Goal: Task Accomplishment & Management: Use online tool/utility

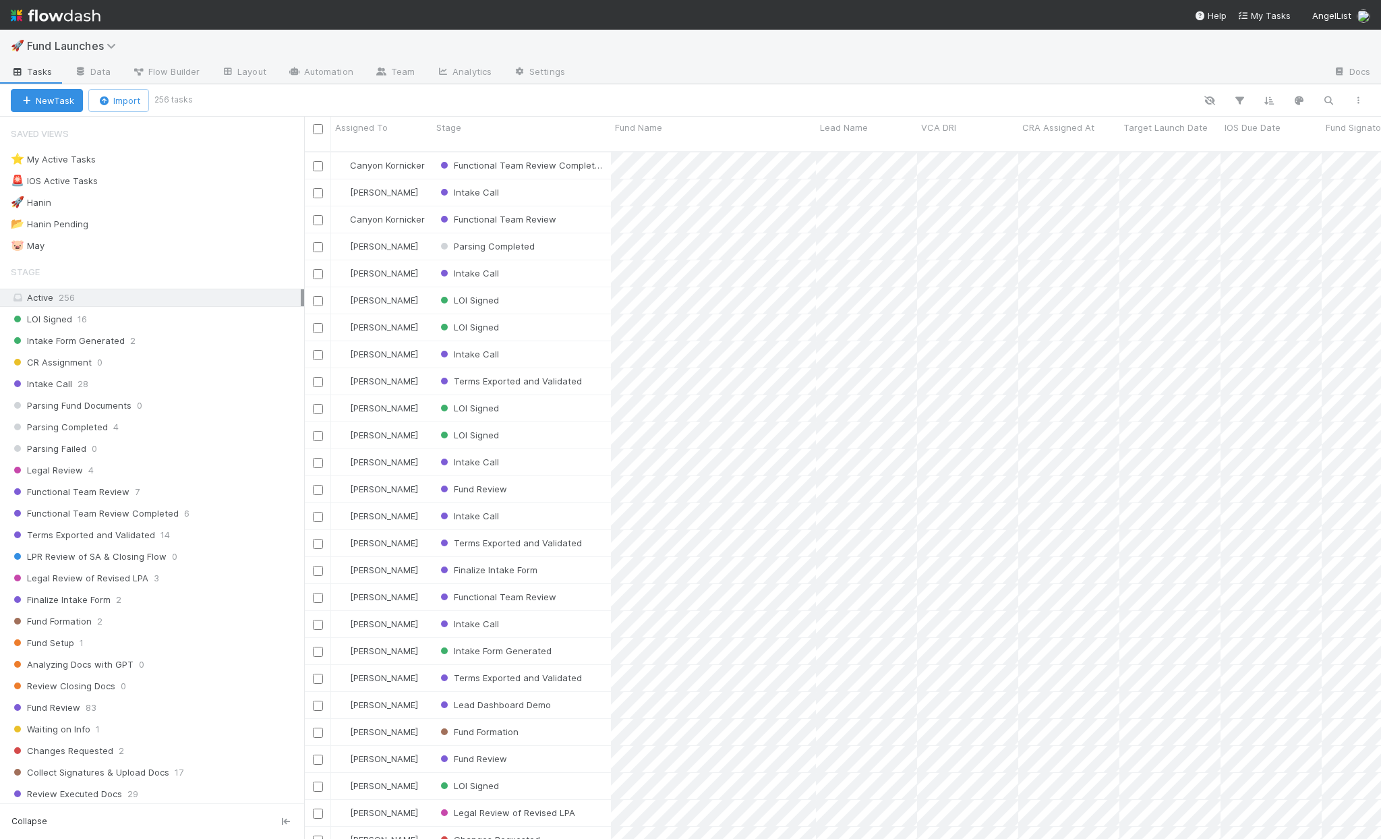
scroll to position [690, 1069]
click at [1326, 99] on icon "button" at bounding box center [1327, 100] width 13 height 12
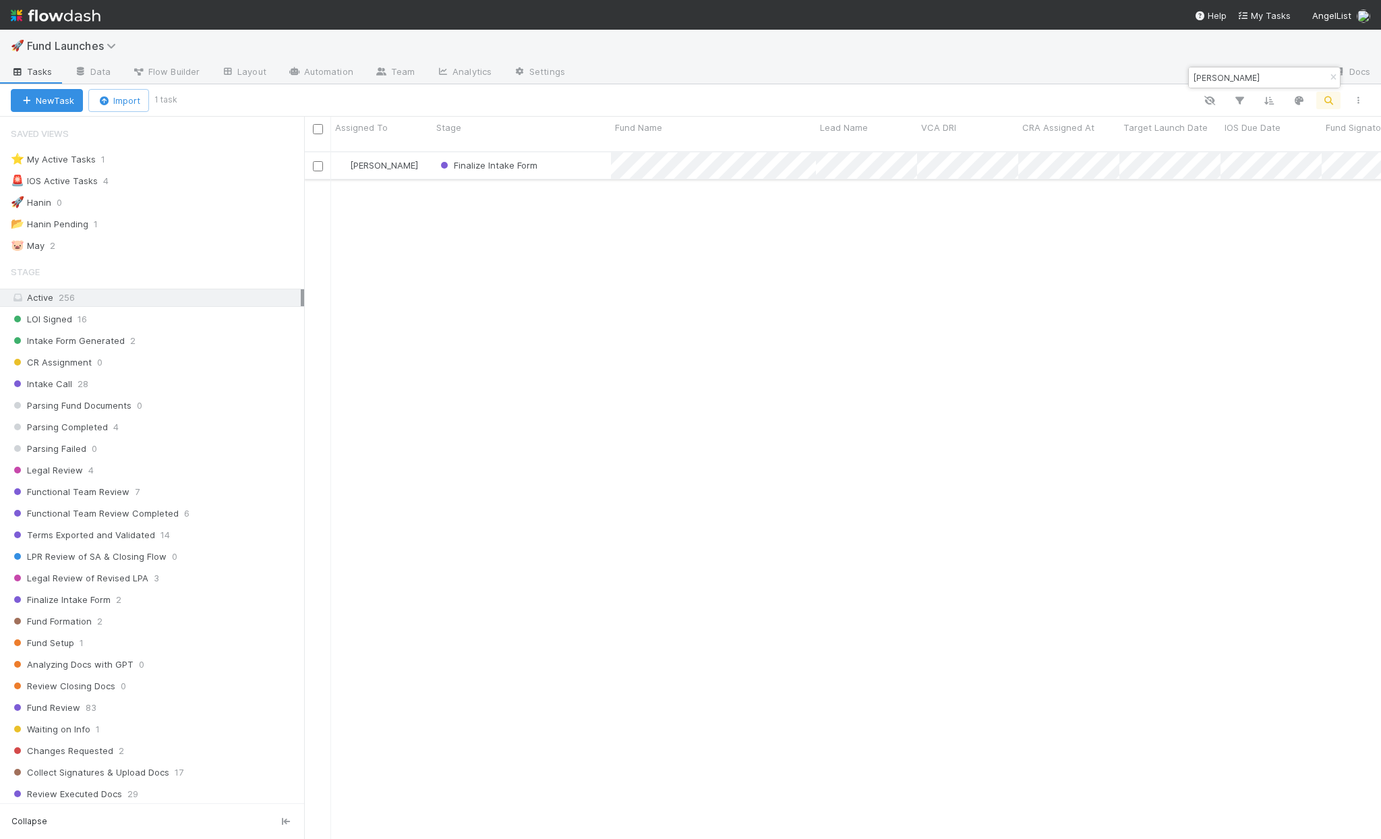
type input "andy list"
click at [589, 154] on div "Finalize Intake Form" at bounding box center [521, 165] width 179 height 26
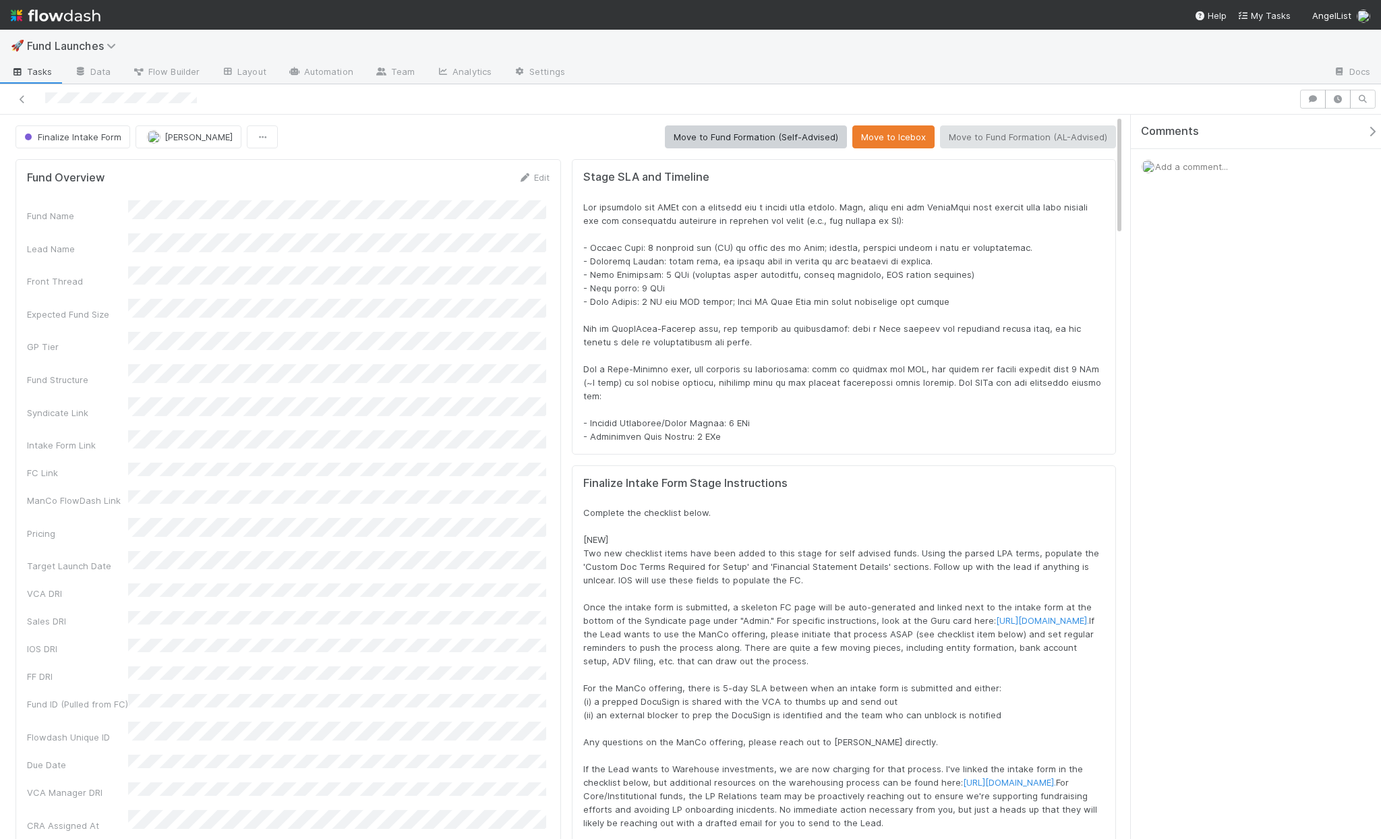
scroll to position [266, 1061]
click at [445, 280] on div "Fund Name Lead Name Front Thread Expected Fund Size GP Tier Fund Structure Synd…" at bounding box center [288, 515] width 522 height 631
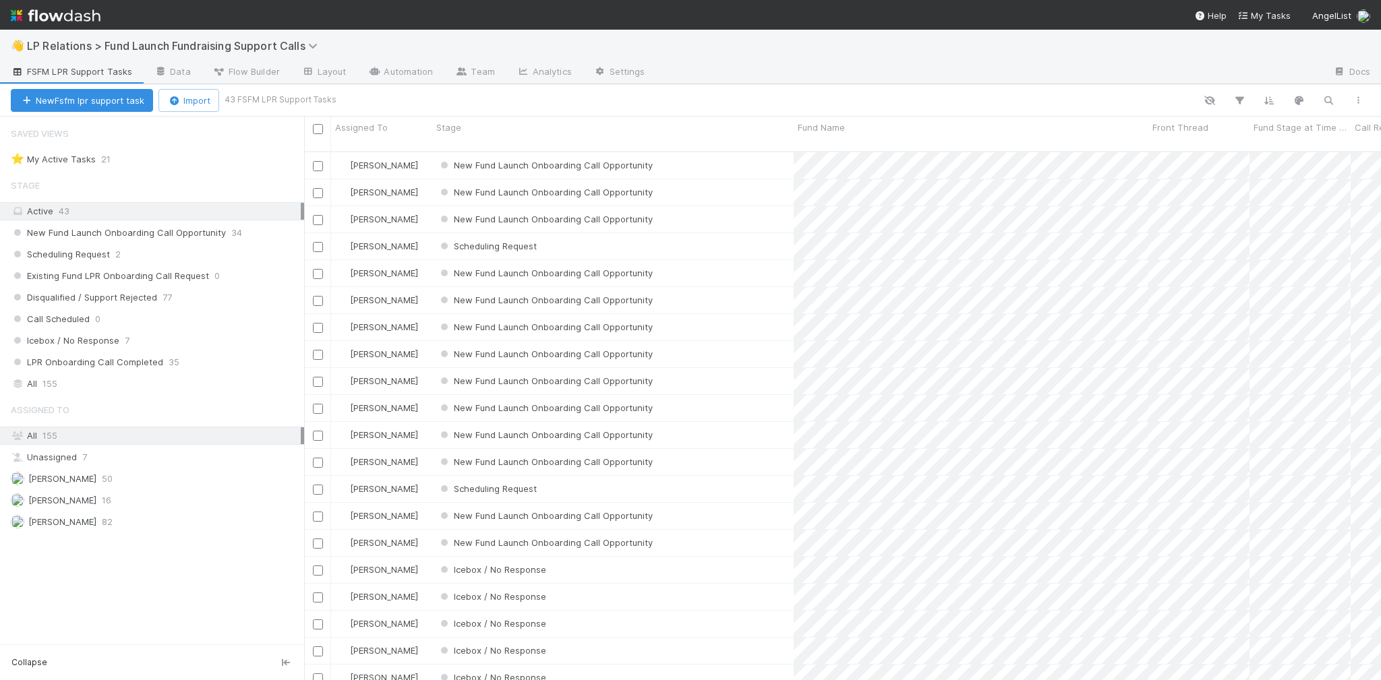
scroll to position [531, 1069]
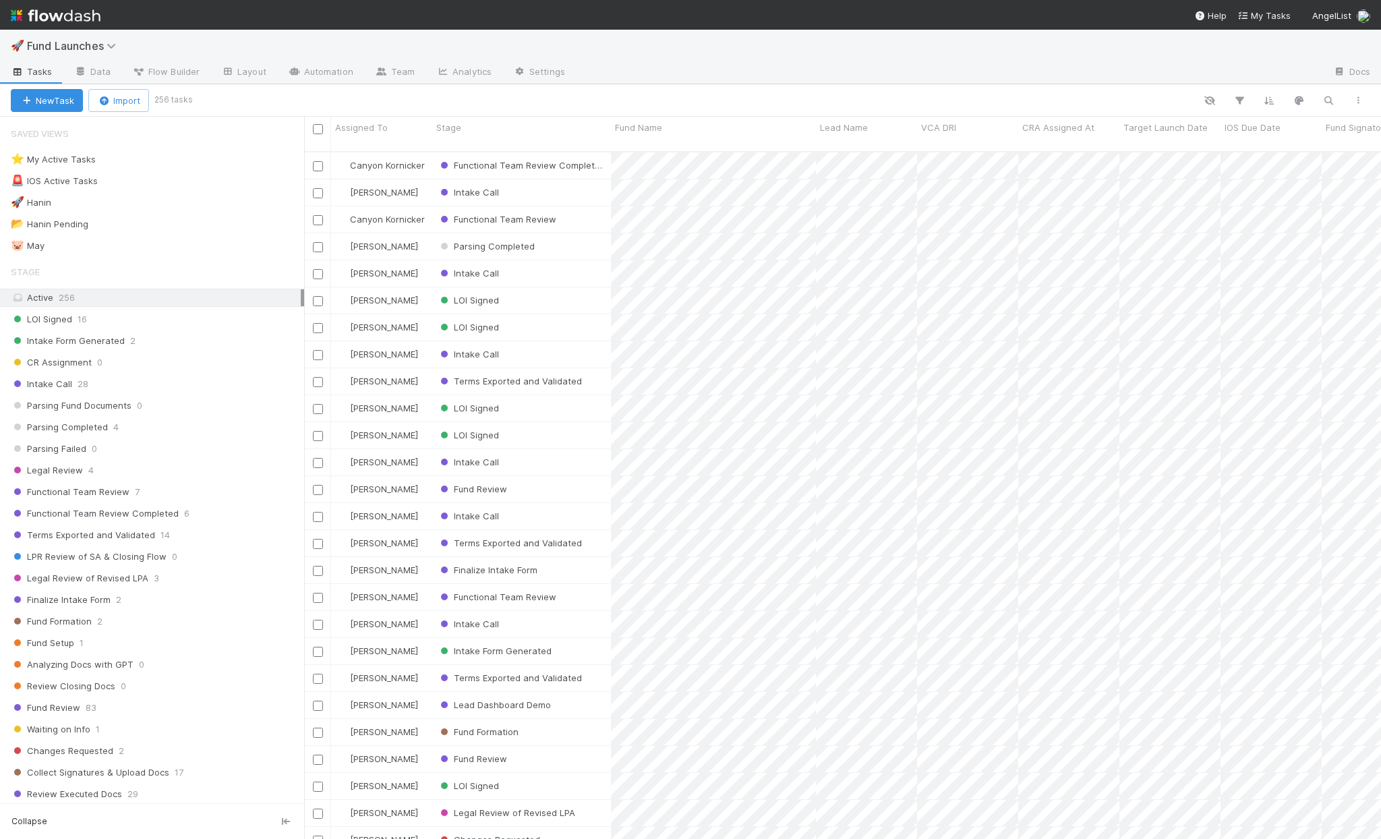
scroll to position [690, 1069]
click at [1325, 102] on icon "button" at bounding box center [1327, 100] width 13 height 12
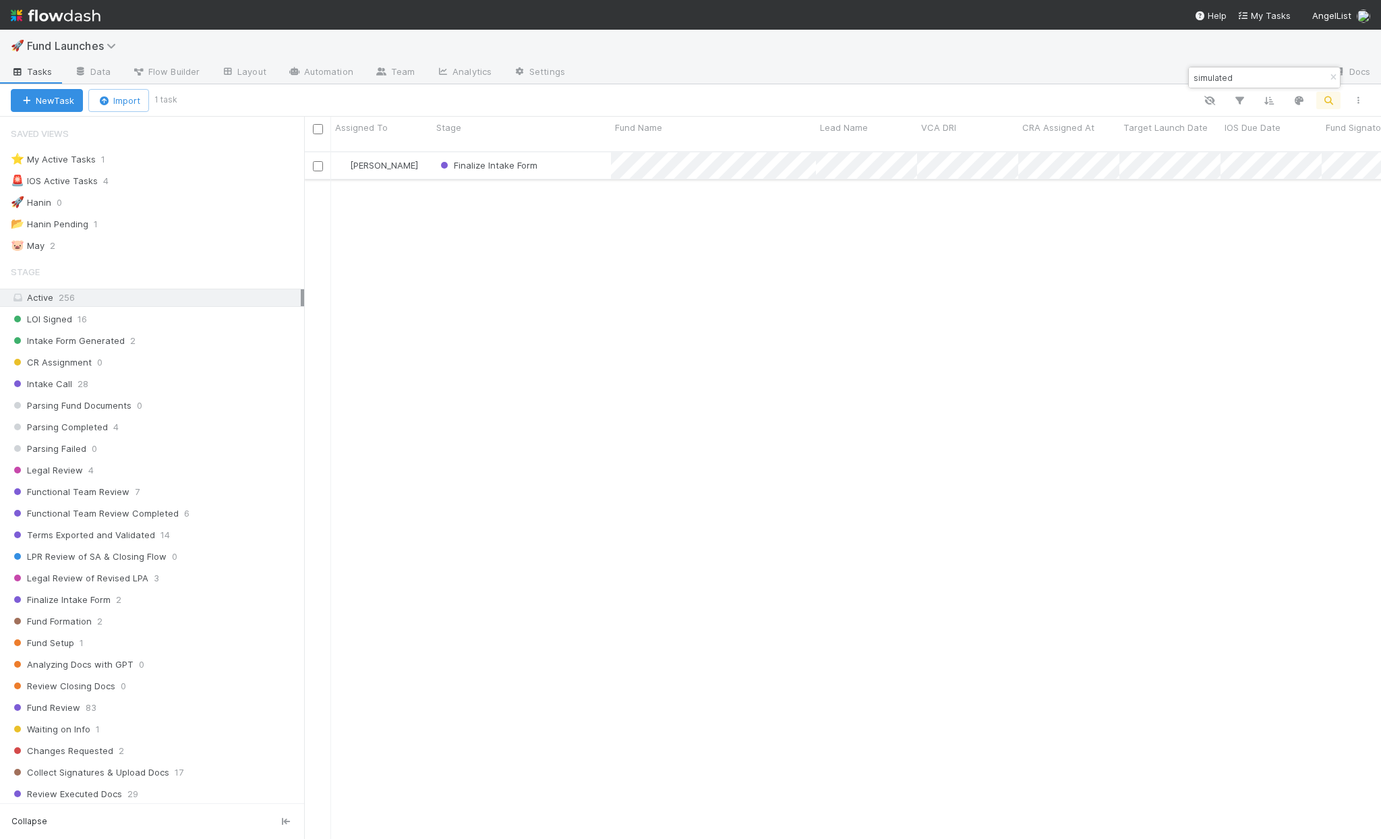
type input "simulated"
click at [577, 157] on div "Finalize Intake Form" at bounding box center [521, 165] width 179 height 26
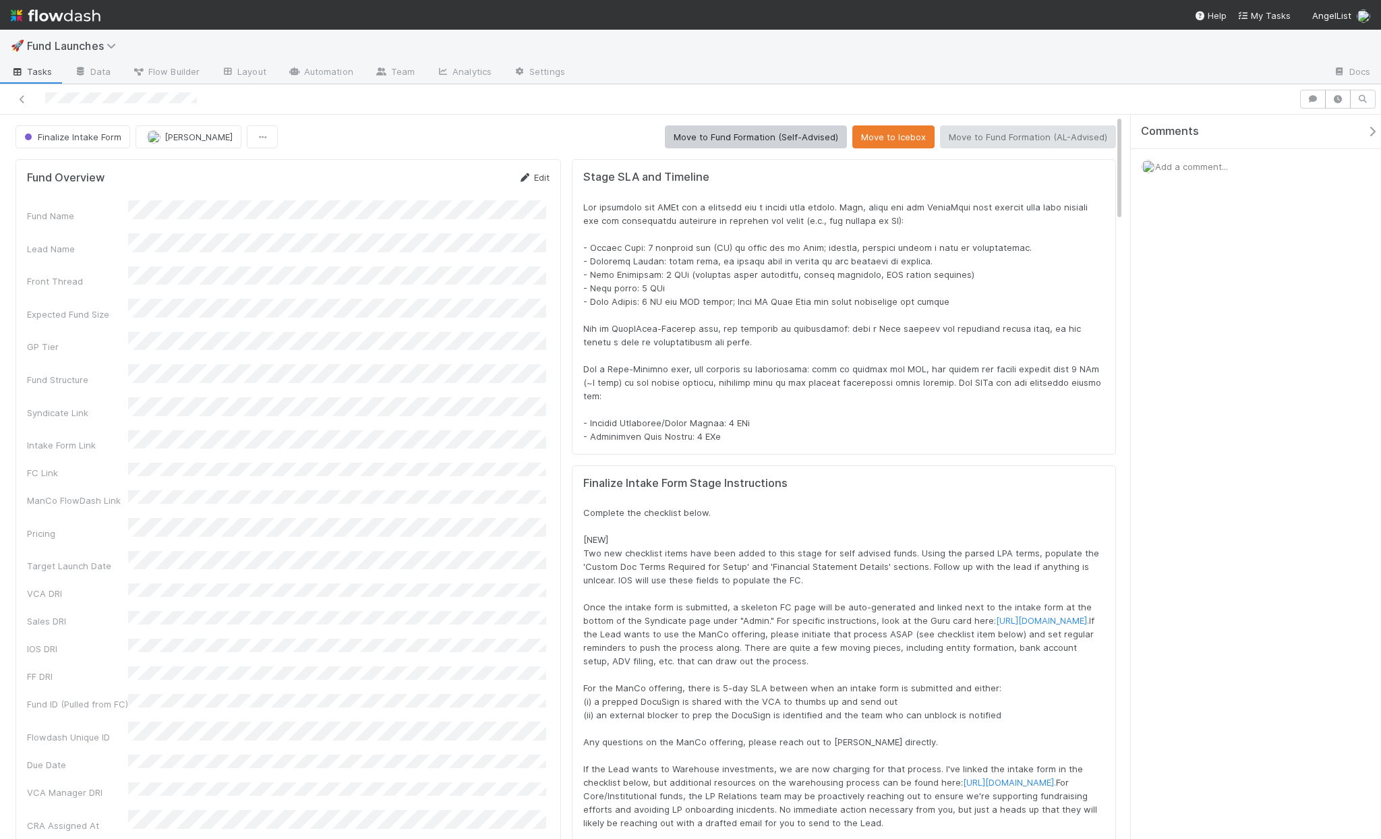
click at [537, 178] on link "Edit" at bounding box center [534, 177] width 32 height 11
click at [458, 183] on button "Save" at bounding box center [477, 182] width 38 height 23
click at [1152, 163] on img at bounding box center [1147, 166] width 13 height 13
click at [1173, 164] on span "Add a comment..." at bounding box center [1191, 166] width 73 height 11
click at [1219, 413] on button "Add Comment" at bounding box center [1191, 413] width 78 height 23
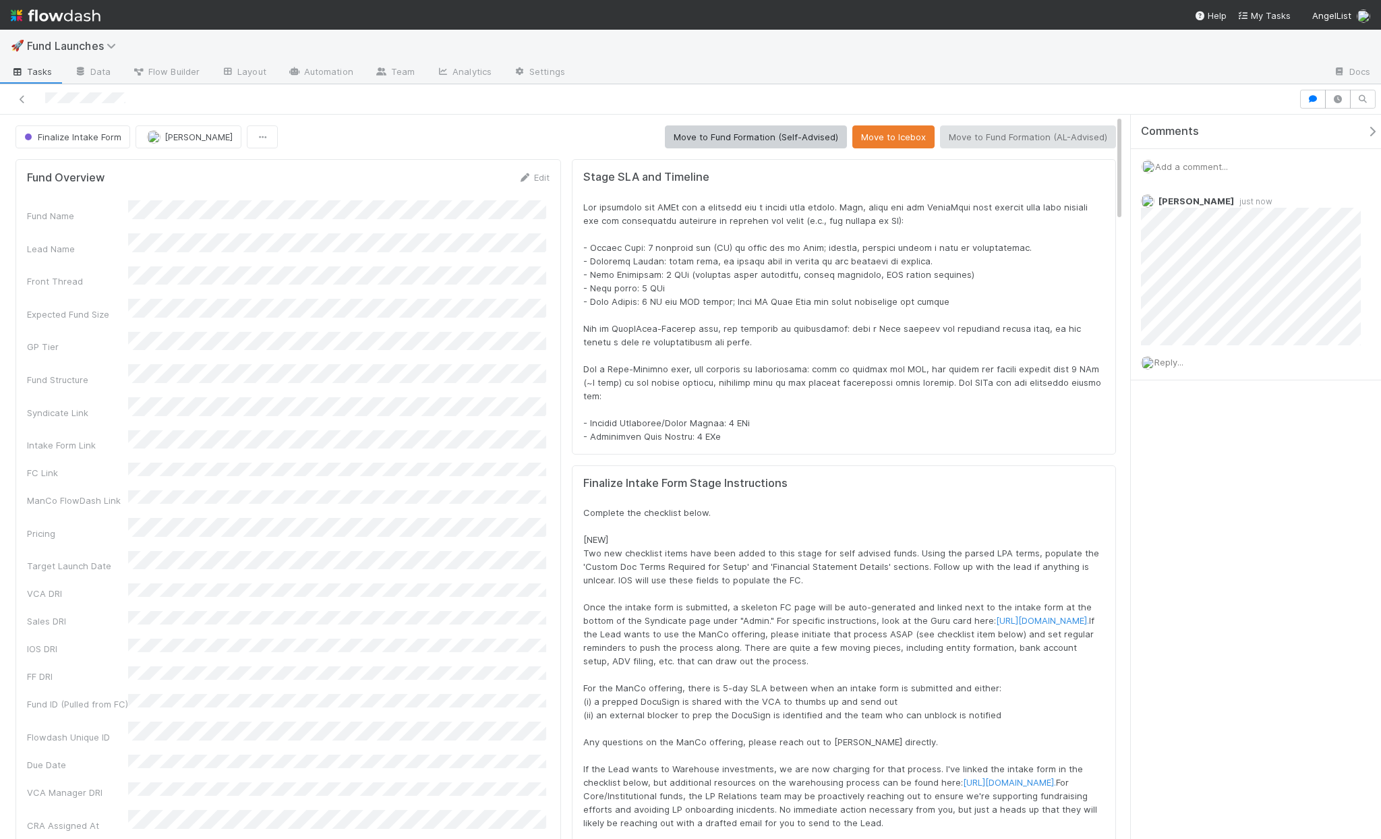
scroll to position [266, 1061]
